Goal: Task Accomplishment & Management: Complete application form

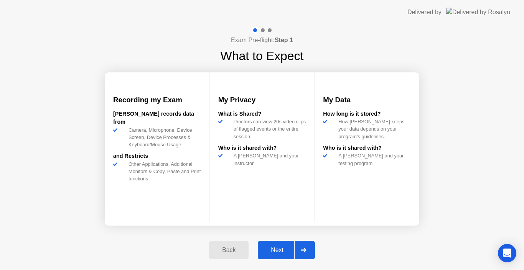
click at [272, 255] on button "Next" at bounding box center [286, 250] width 57 height 18
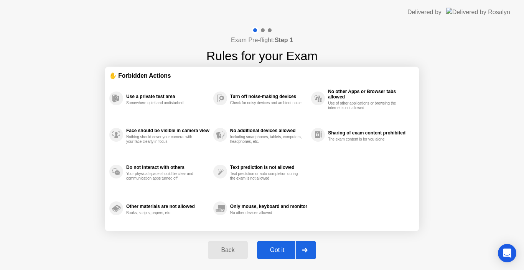
click at [272, 251] on div "Got it" at bounding box center [277, 250] width 36 height 7
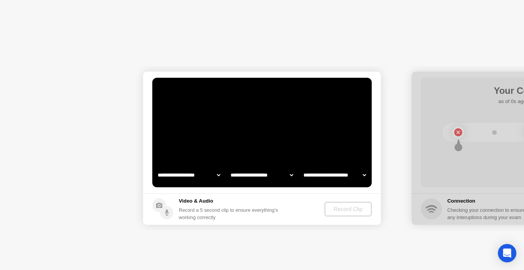
select select "**********"
select select "*******"
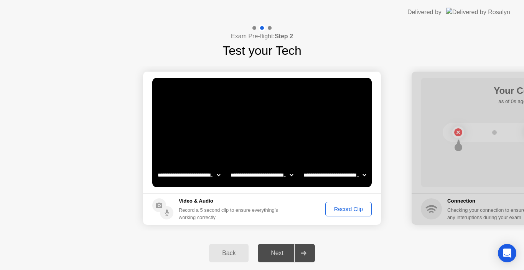
click at [341, 209] on div "Record Clip" at bounding box center [348, 209] width 41 height 6
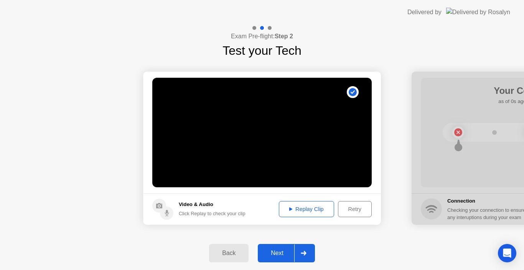
click at [282, 254] on div "Next" at bounding box center [277, 253] width 34 height 7
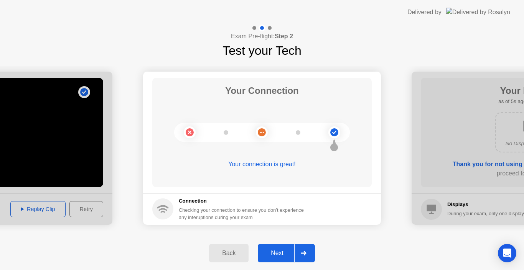
click at [276, 251] on div "Next" at bounding box center [277, 253] width 34 height 7
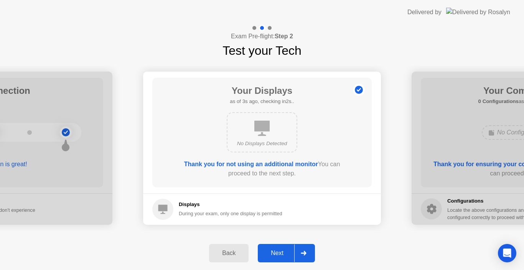
click at [276, 251] on div "Next" at bounding box center [277, 253] width 34 height 7
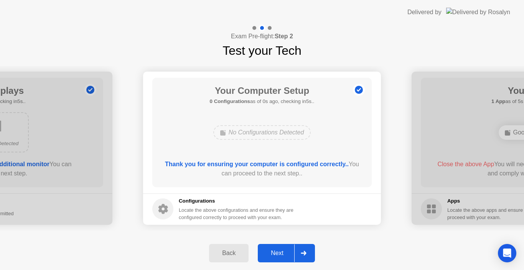
click at [276, 251] on div "Next" at bounding box center [277, 253] width 34 height 7
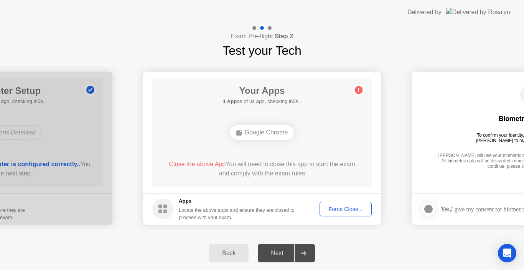
click at [276, 251] on div "Next" at bounding box center [277, 253] width 34 height 7
click at [336, 214] on button "Force Close..." at bounding box center [345, 209] width 52 height 15
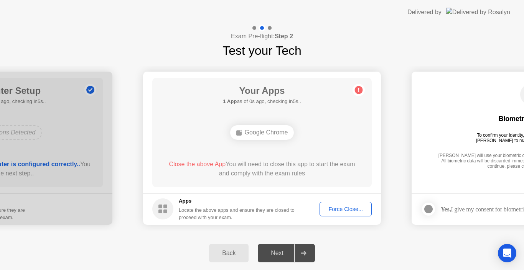
click at [339, 210] on div "Force Close..." at bounding box center [345, 209] width 47 height 6
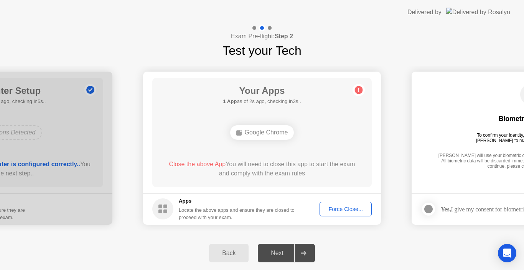
click at [339, 207] on div "Force Close..." at bounding box center [345, 209] width 47 height 6
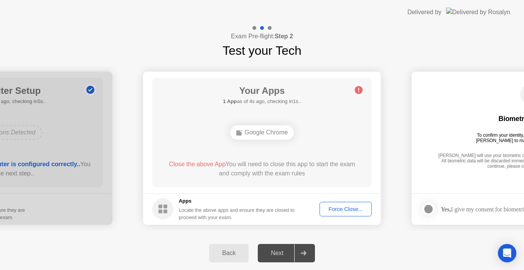
click at [277, 132] on div "Google Chrome" at bounding box center [262, 132] width 64 height 15
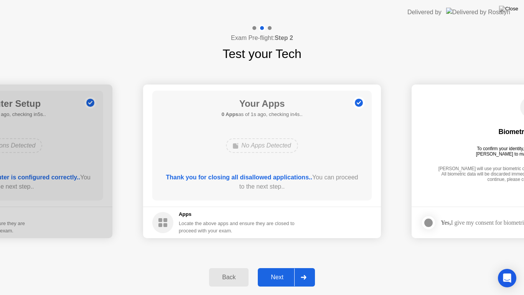
click at [270, 270] on button "Next" at bounding box center [286, 277] width 57 height 18
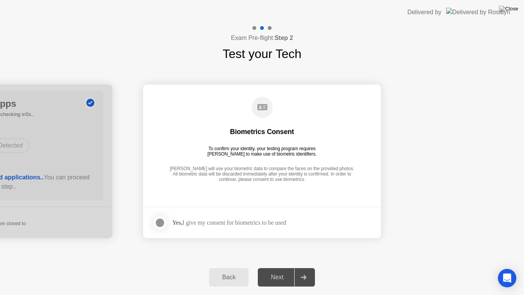
click at [159, 226] on div at bounding box center [159, 222] width 9 height 9
click at [278, 270] on div "Next" at bounding box center [277, 276] width 34 height 7
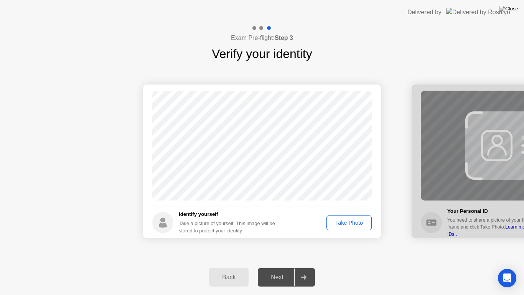
click at [342, 225] on div "Take Photo" at bounding box center [349, 222] width 40 height 6
click at [351, 219] on div "Retake" at bounding box center [354, 222] width 30 height 6
click at [351, 221] on div "Take Photo" at bounding box center [349, 222] width 40 height 6
click at [278, 270] on div "Next" at bounding box center [277, 276] width 34 height 7
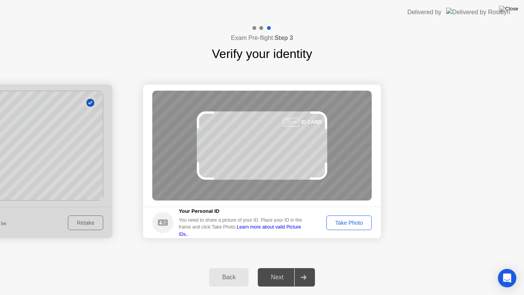
click at [348, 225] on div "Take Photo" at bounding box center [349, 222] width 40 height 6
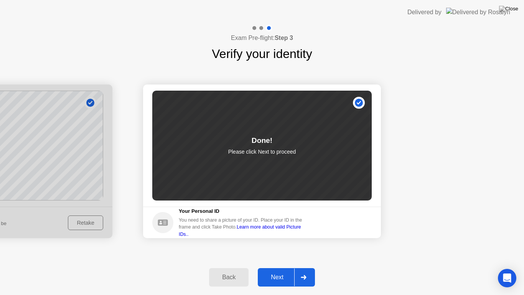
click at [273, 270] on div "Next" at bounding box center [277, 276] width 34 height 7
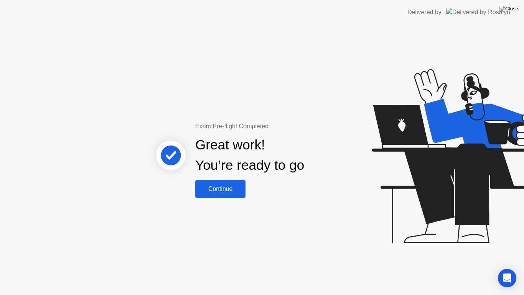
click at [228, 191] on div "Continue" at bounding box center [220, 188] width 46 height 7
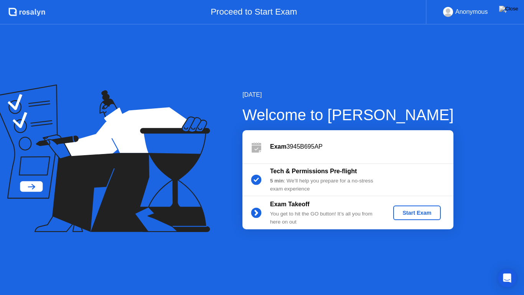
click at [425, 215] on div "Start Exam" at bounding box center [416, 212] width 41 height 6
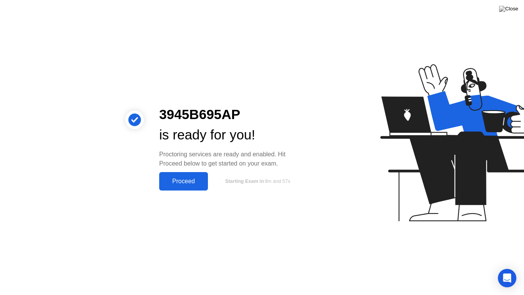
click at [185, 184] on div "Proceed" at bounding box center [183, 181] width 44 height 7
